Goal: Transaction & Acquisition: Purchase product/service

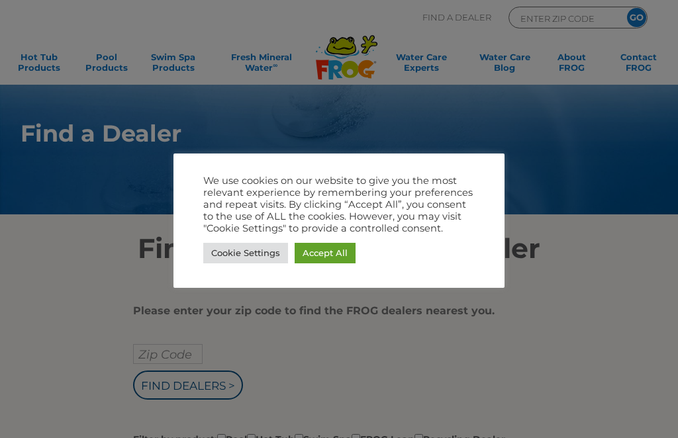
click at [343, 257] on link "Accept All" at bounding box center [325, 253] width 61 height 21
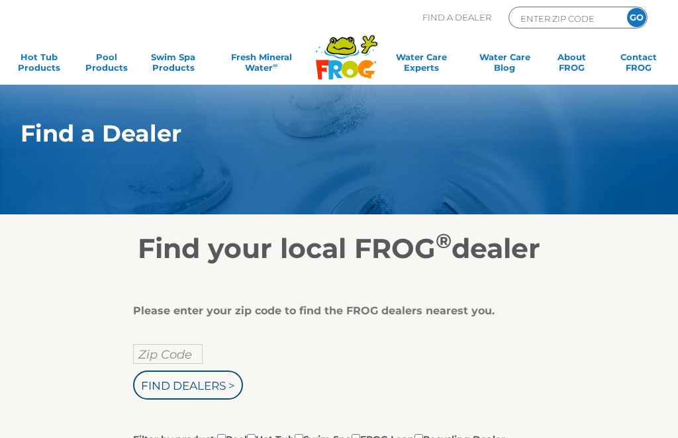
click at [167, 357] on input "Zip Code" at bounding box center [168, 354] width 70 height 20
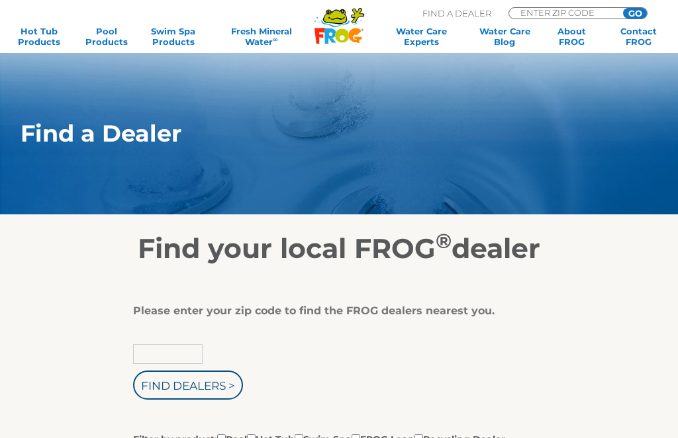
scroll to position [16, 0]
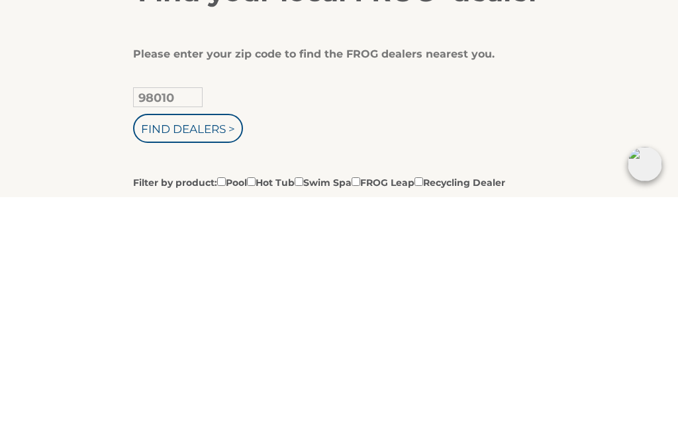
type input "98010"
click at [212, 355] on input "Find Dealers >" at bounding box center [188, 369] width 110 height 29
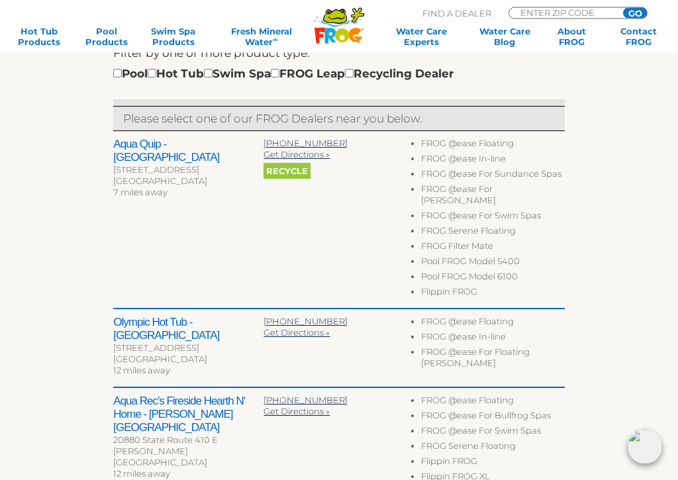
scroll to position [419, 0]
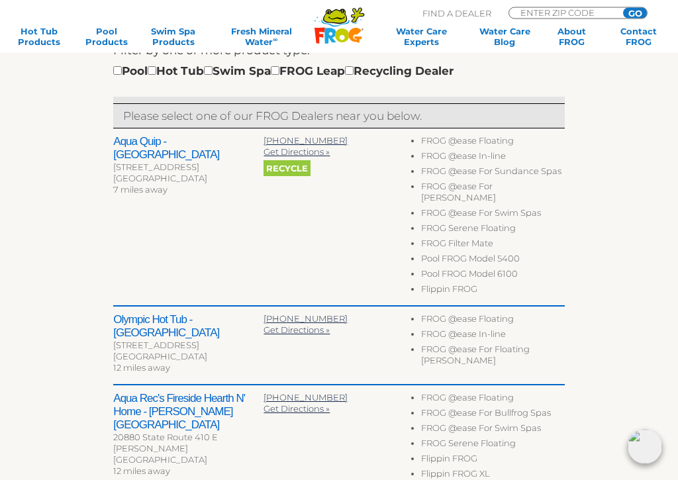
click at [294, 170] on span "Recycle" at bounding box center [287, 169] width 47 height 16
click at [297, 172] on span "Recycle" at bounding box center [287, 169] width 47 height 16
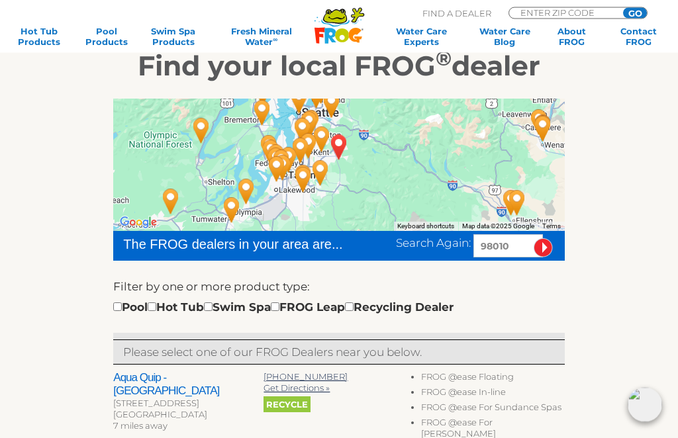
scroll to position [185, 0]
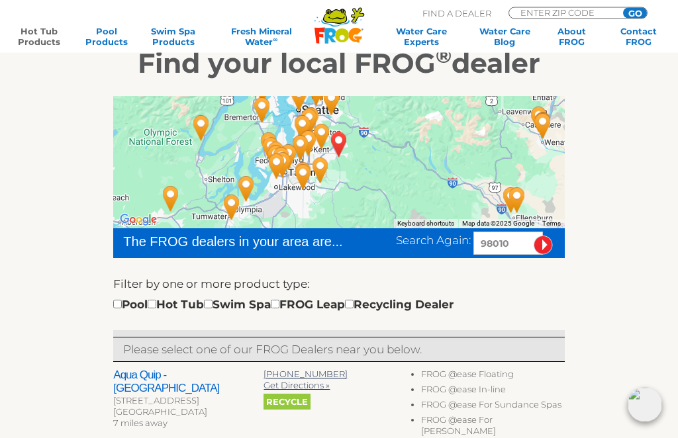
click at [32, 42] on link "Hot Tub Products" at bounding box center [39, 36] width 52 height 21
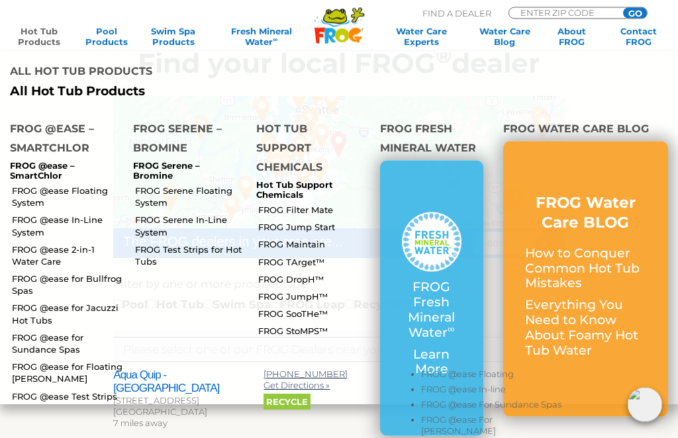
scroll to position [185, 0]
click at [34, 185] on link "FROG @ease Floating System" at bounding box center [67, 197] width 111 height 24
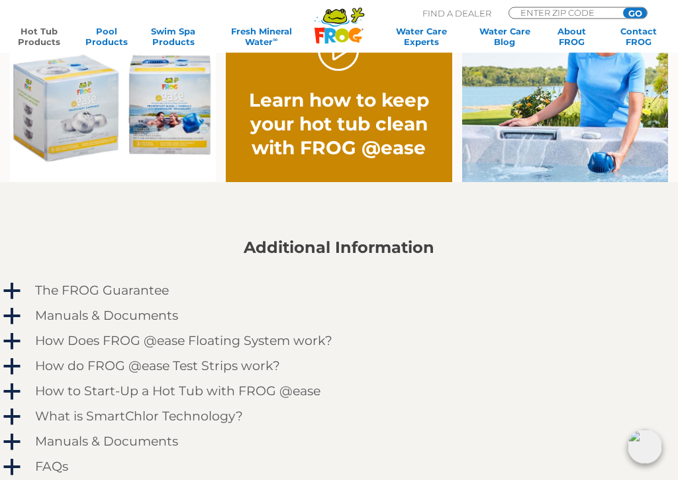
scroll to position [906, 0]
click at [183, 115] on img at bounding box center [113, 96] width 206 height 171
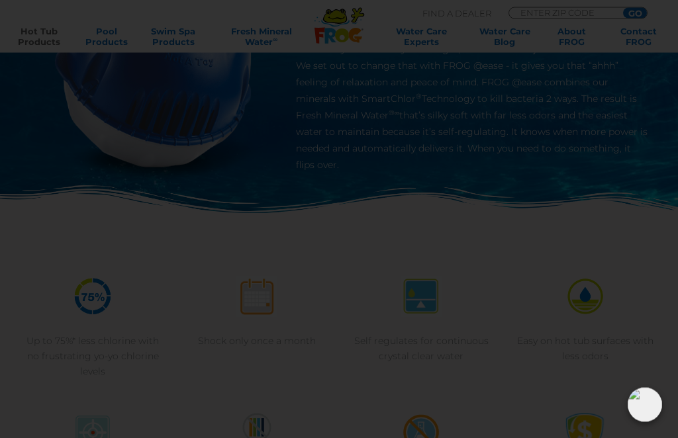
scroll to position [181, 0]
